Goal: Task Accomplishment & Management: Manage account settings

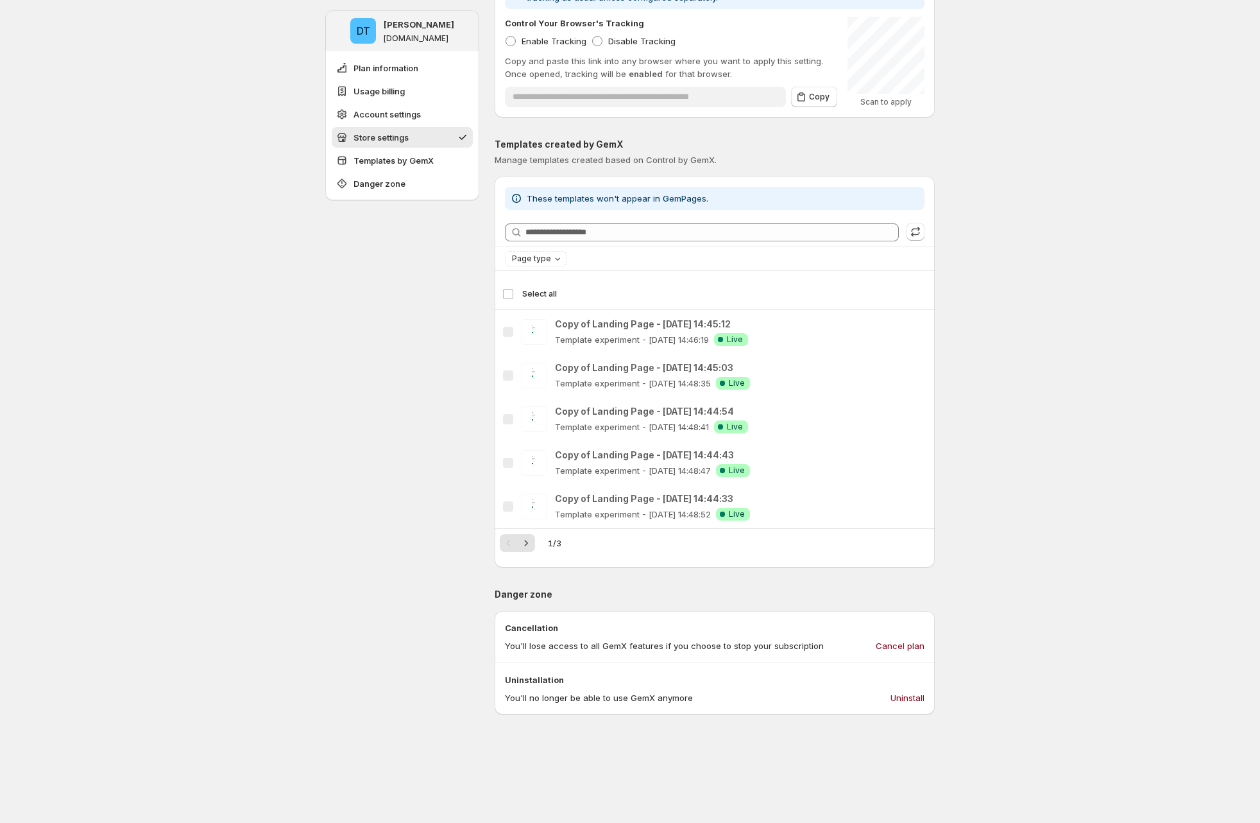
scroll to position [1442, 0]
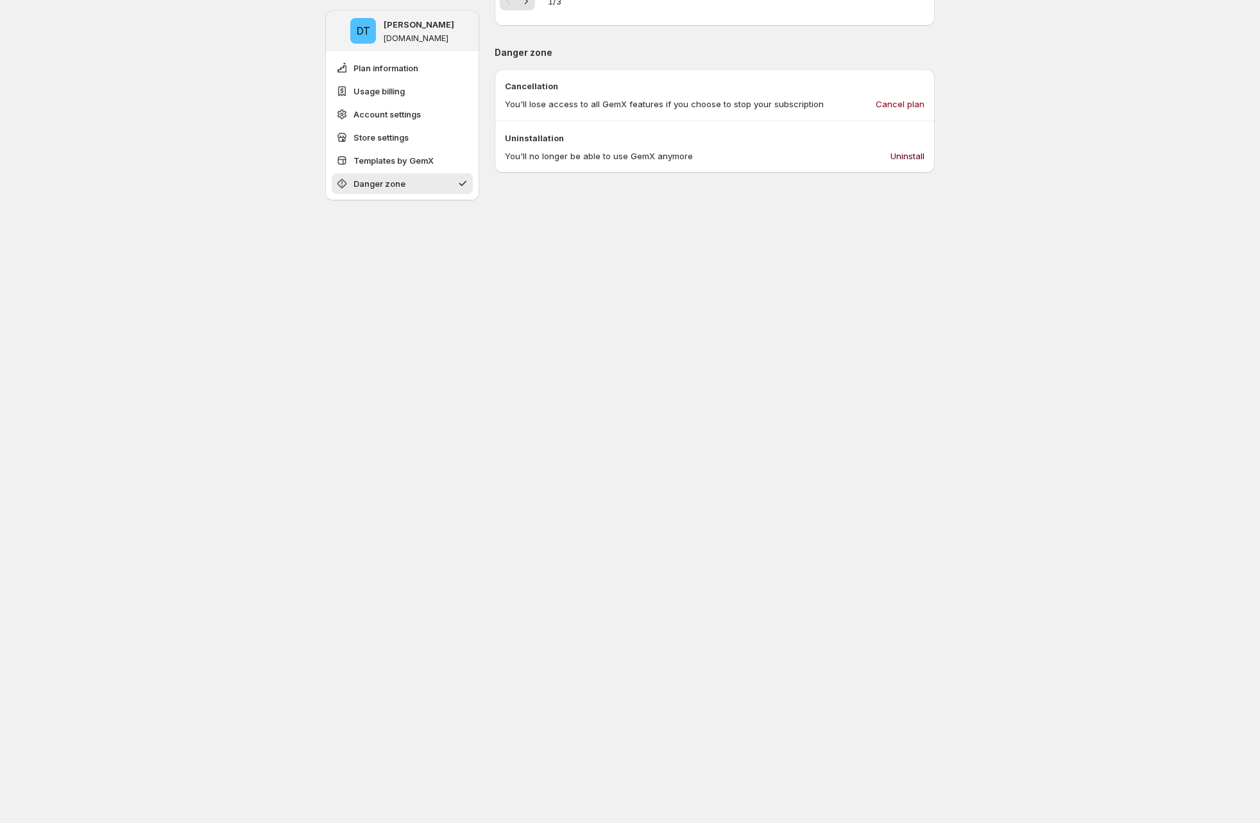
click at [911, 154] on span "Uninstall" at bounding box center [908, 156] width 34 height 13
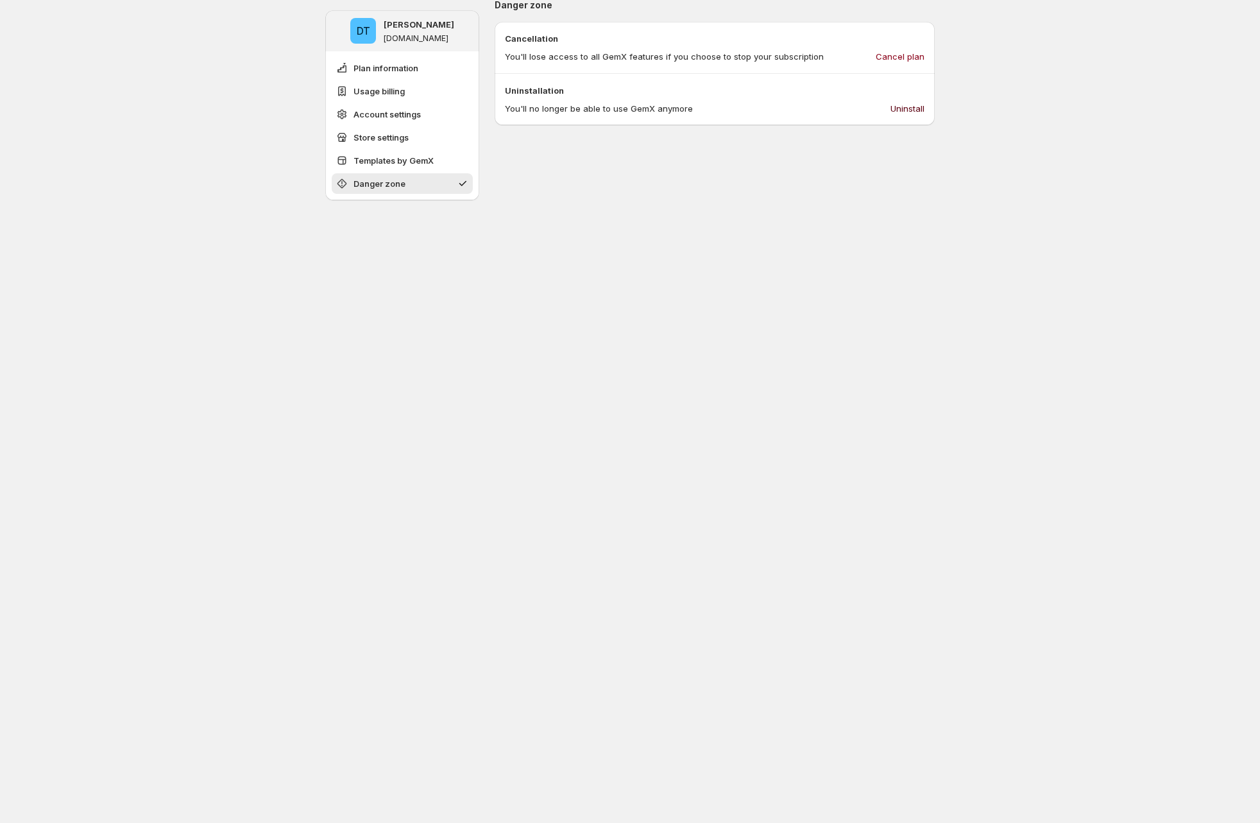
click at [917, 114] on span "Uninstall" at bounding box center [908, 108] width 34 height 13
click at [911, 103] on span "Uninstall" at bounding box center [908, 108] width 34 height 13
